Goal: Task Accomplishment & Management: Manage account settings

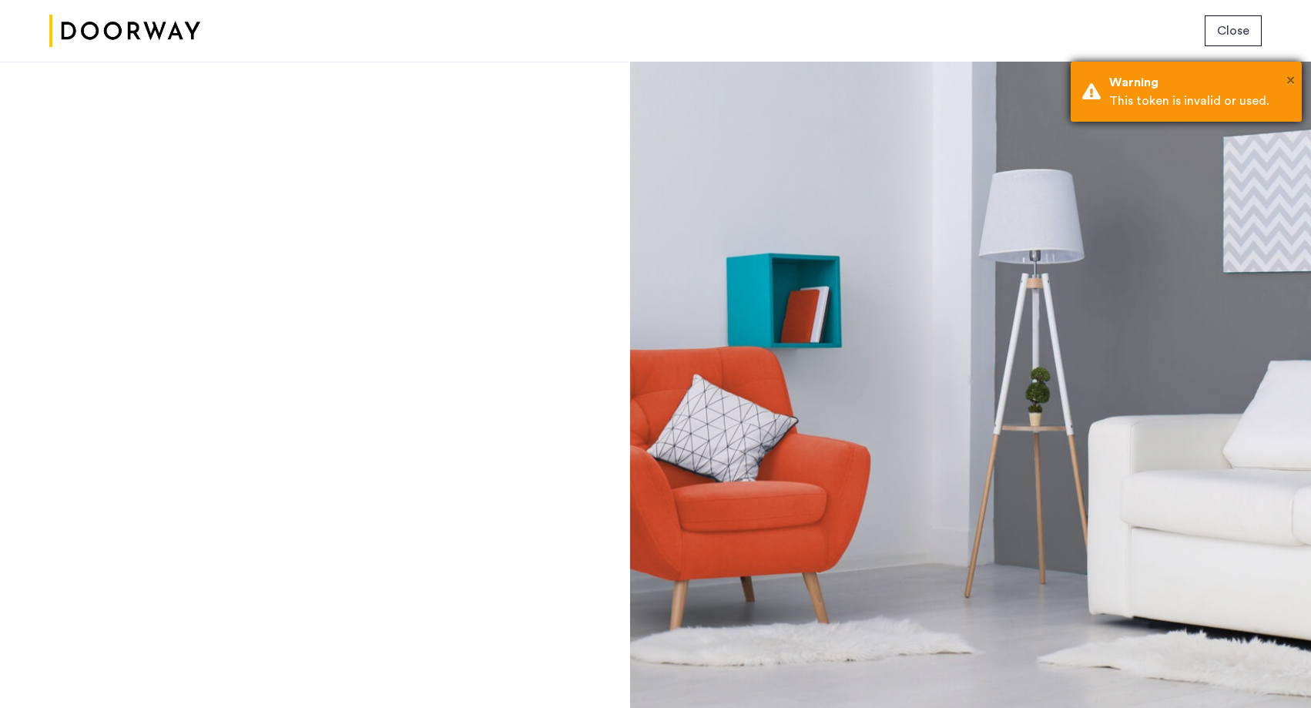
click at [1289, 77] on span "×" at bounding box center [1290, 79] width 8 height 15
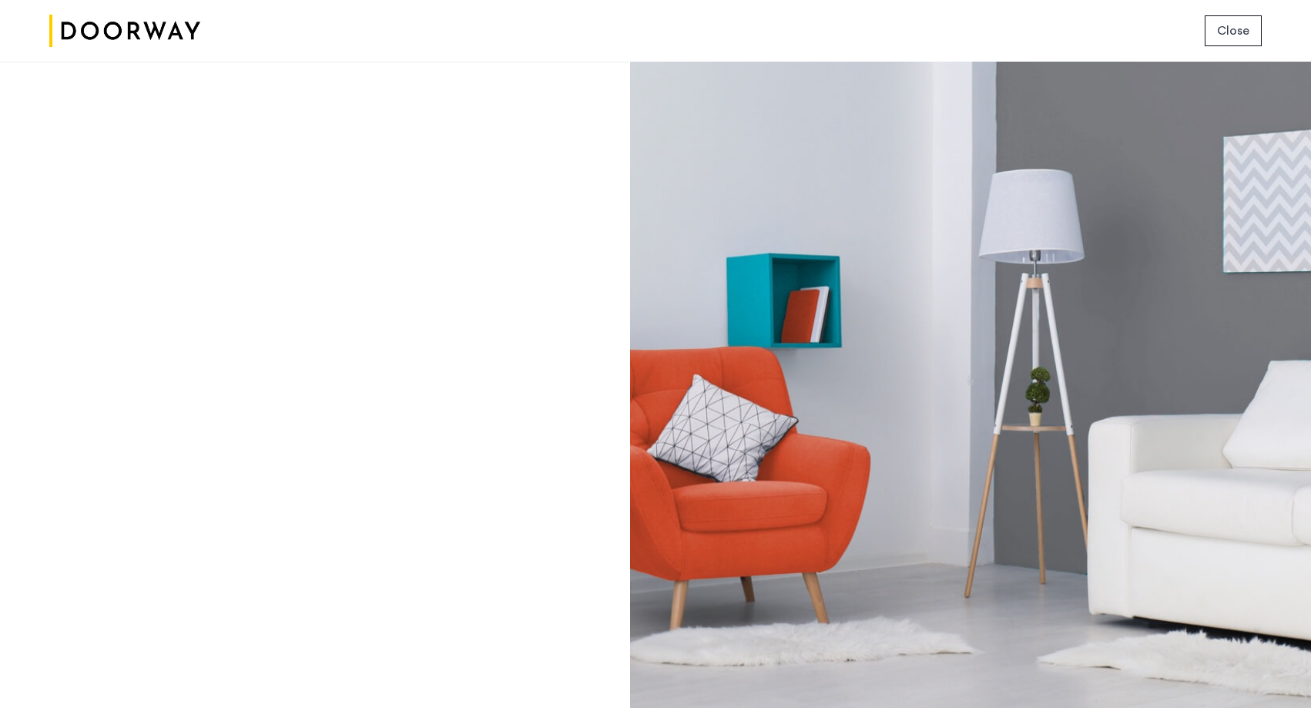
click at [1222, 32] on span "Close" at bounding box center [1233, 31] width 32 height 18
